Goal: Complete application form

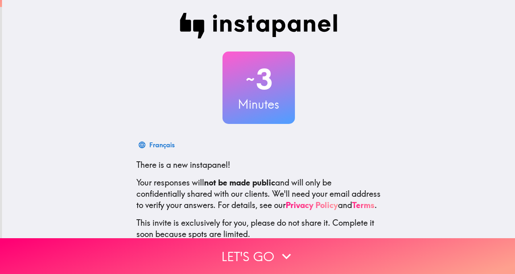
scroll to position [55, 0]
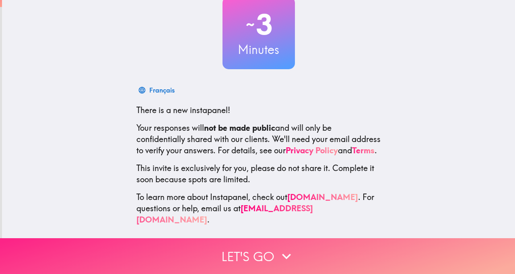
click at [264, 262] on button "Let's go" at bounding box center [257, 256] width 515 height 36
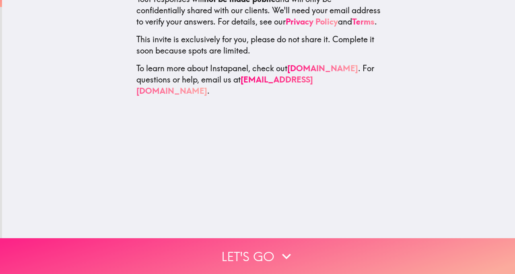
scroll to position [0, 0]
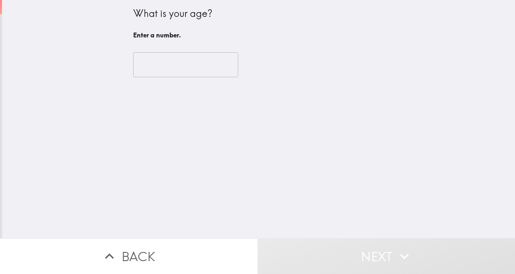
click at [153, 73] on input "number" at bounding box center [185, 64] width 105 height 25
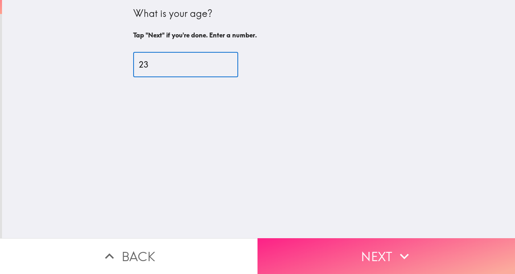
type input "23"
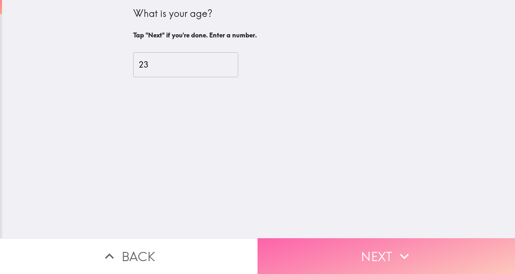
click at [369, 259] on button "Next" at bounding box center [387, 256] width 258 height 36
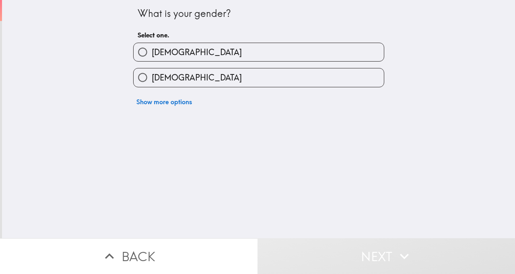
click at [251, 54] on label "[DEMOGRAPHIC_DATA]" at bounding box center [259, 52] width 250 height 18
click at [152, 54] on input "[DEMOGRAPHIC_DATA]" at bounding box center [143, 52] width 18 height 18
radio input "true"
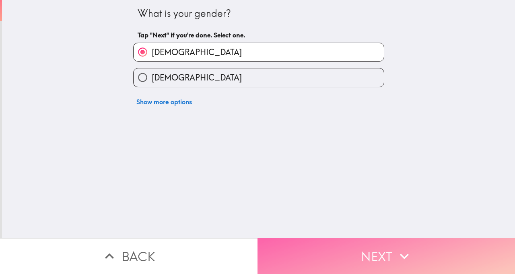
click at [379, 272] on button "Next" at bounding box center [387, 256] width 258 height 36
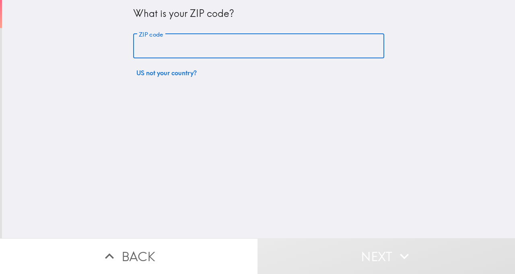
click at [201, 53] on input "ZIP code" at bounding box center [258, 46] width 251 height 25
type input "80126"
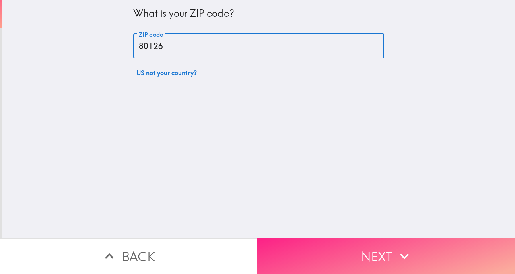
click at [368, 273] on button "Next" at bounding box center [387, 256] width 258 height 36
